Goal: Task Accomplishment & Management: Manage account settings

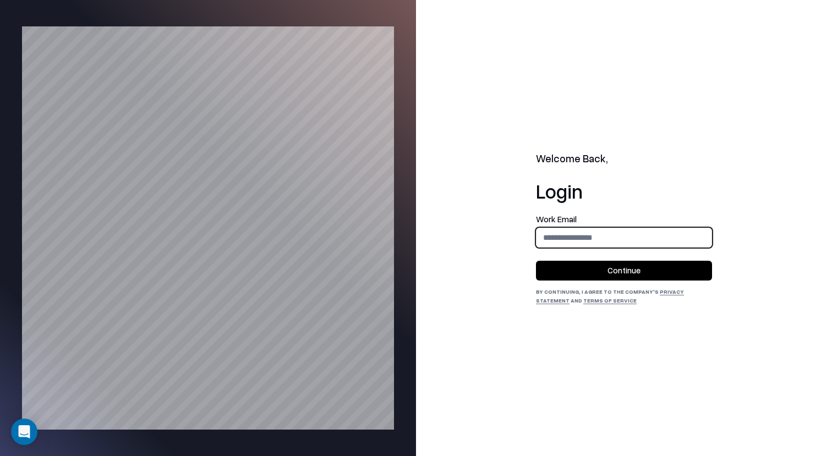
click at [608, 235] on input "email" at bounding box center [623, 237] width 175 height 20
type input "**********"
click at [631, 265] on button "Continue" at bounding box center [624, 271] width 176 height 20
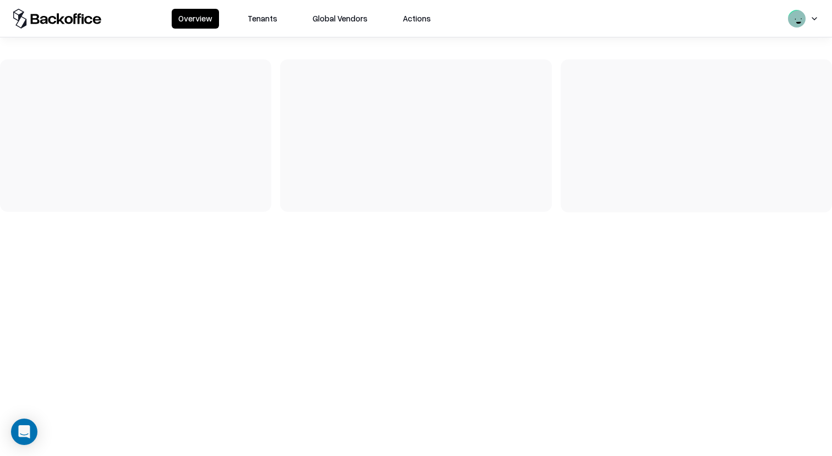
click at [251, 23] on button "Tenants" at bounding box center [262, 19] width 43 height 20
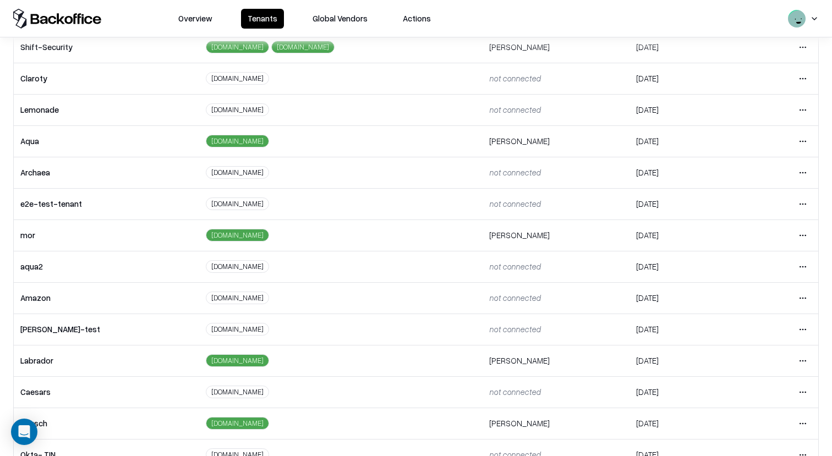
scroll to position [180, 0]
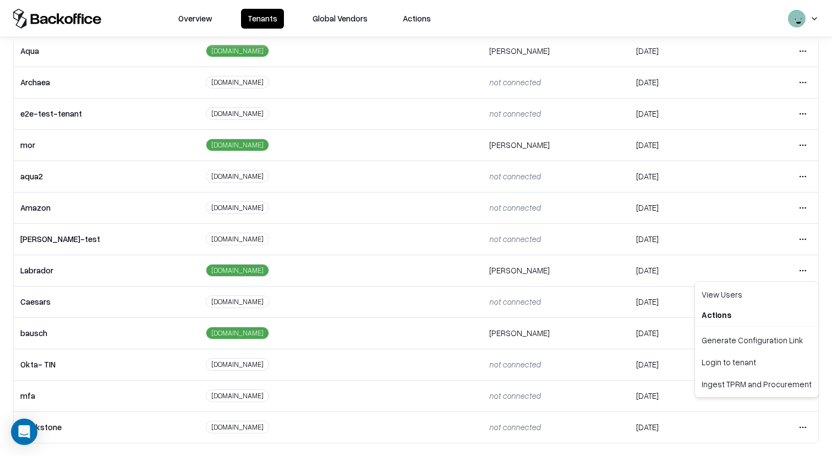
click at [799, 272] on html "Overview Tenants Global Vendors Actions Tenants Add Tenant Tenant name Domain A…" at bounding box center [416, 228] width 832 height 456
click at [738, 365] on div "Login to tenant" at bounding box center [756, 362] width 119 height 22
